Goal: Navigation & Orientation: Find specific page/section

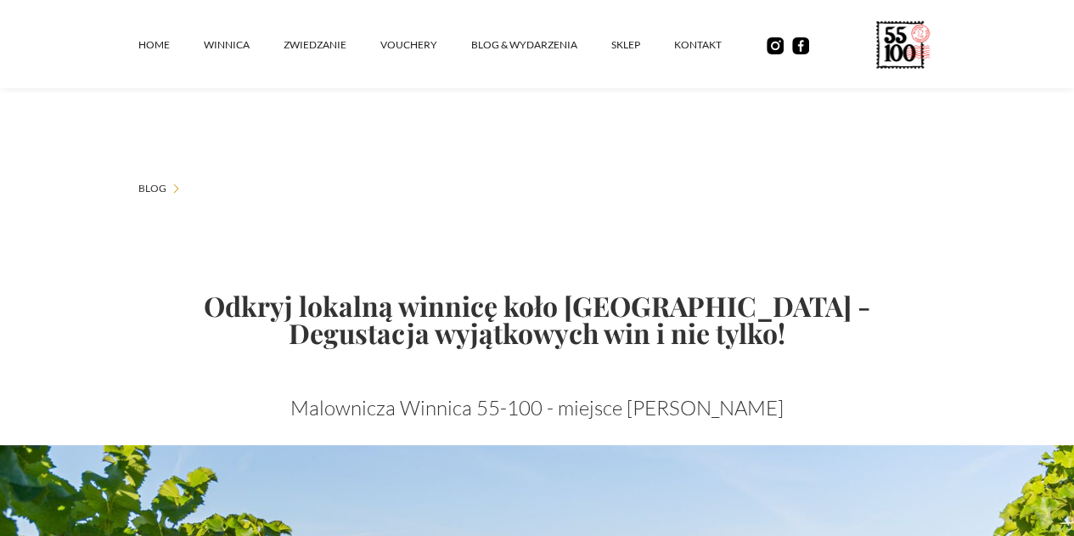
click at [284, 60] on link "ZWIEDZANIE" at bounding box center [332, 45] width 97 height 51
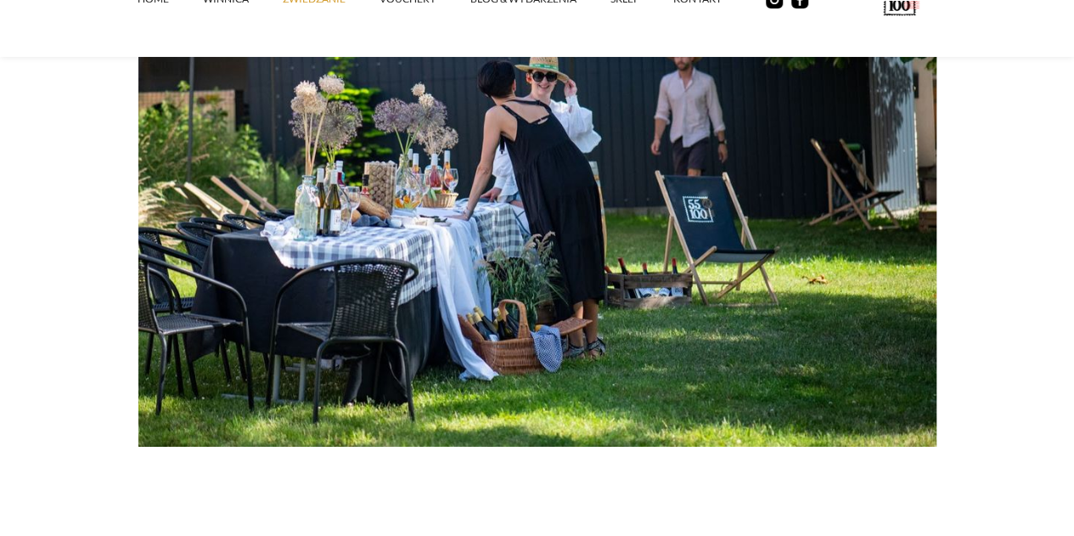
scroll to position [2810, 0]
